Goal: Transaction & Acquisition: Download file/media

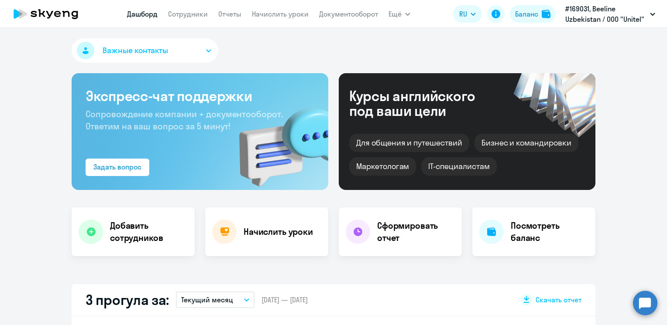
select select "30"
click at [226, 11] on link "Отчеты" at bounding box center [229, 14] width 23 height 9
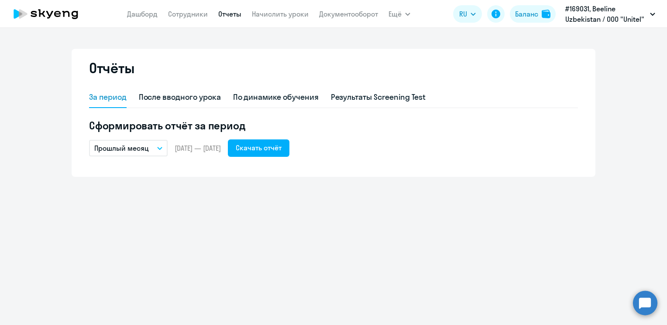
click at [163, 149] on button "Прошлый месяц" at bounding box center [128, 148] width 79 height 17
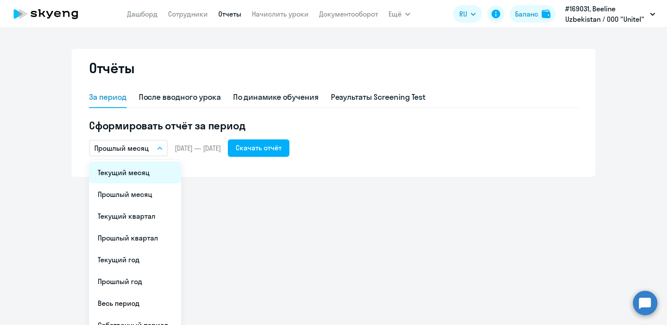
click at [122, 174] on li "Текущий месяц" at bounding box center [135, 173] width 92 height 22
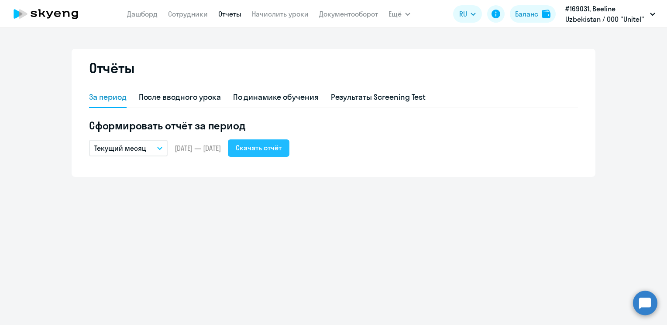
click at [272, 152] on div "Скачать отчёт" at bounding box center [259, 148] width 46 height 10
